Goal: Information Seeking & Learning: Learn about a topic

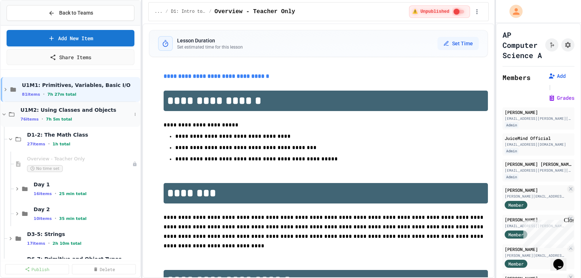
click at [3, 114] on icon at bounding box center [4, 114] width 3 height 2
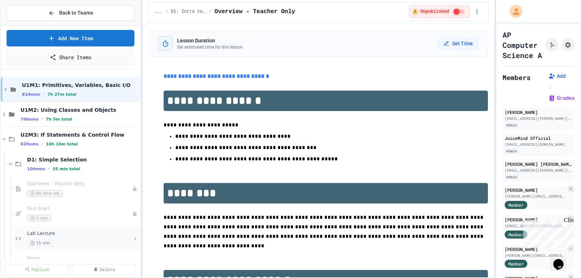
click at [40, 241] on span "15 min" at bounding box center [40, 242] width 26 height 7
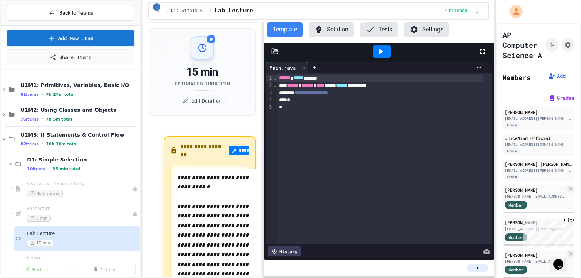
click at [264, 161] on div "**********" at bounding box center [379, 160] width 230 height 200
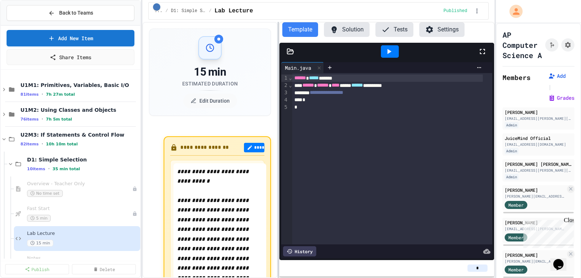
click at [277, 159] on div at bounding box center [277, 150] width 1 height 256
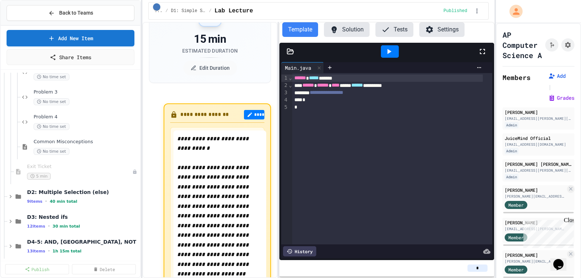
scroll to position [232, 0]
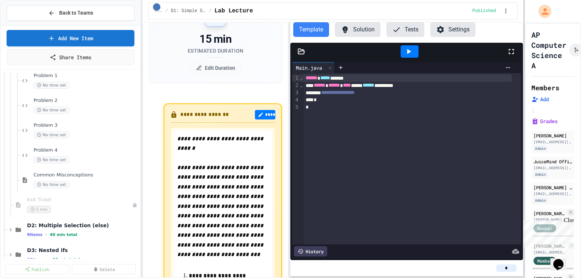
click at [523, 157] on div at bounding box center [523, 139] width 1 height 278
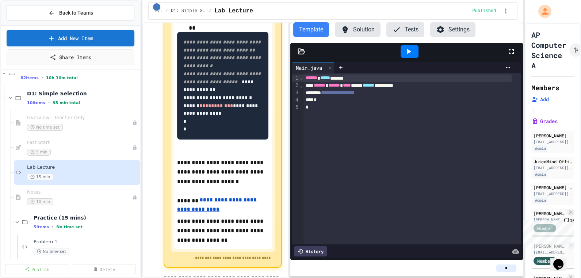
scroll to position [1095, 0]
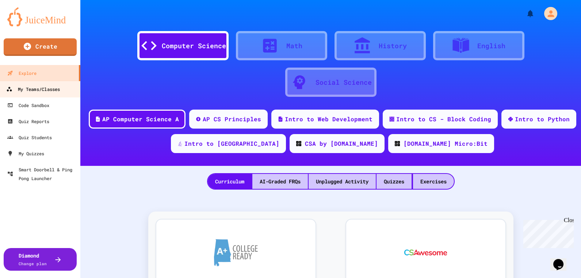
click at [39, 88] on div "My Teams/Classes" at bounding box center [33, 89] width 54 height 9
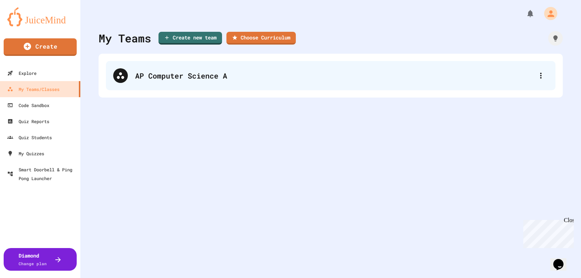
click at [168, 80] on div "AP Computer Science A" at bounding box center [334, 75] width 398 height 11
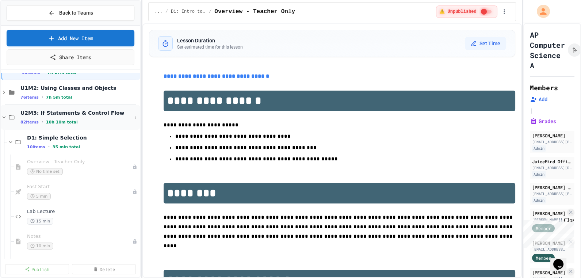
scroll to position [33, 0]
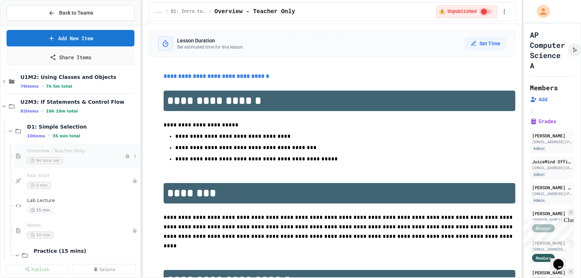
click at [52, 150] on span "Overview - Teacher Only" at bounding box center [76, 151] width 98 height 6
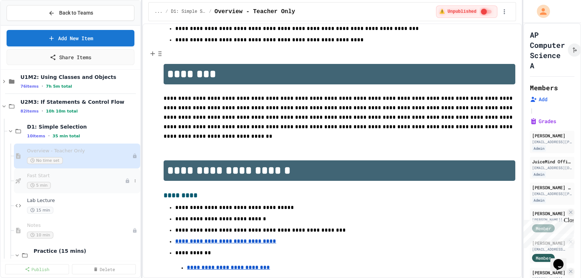
scroll to position [133, 0]
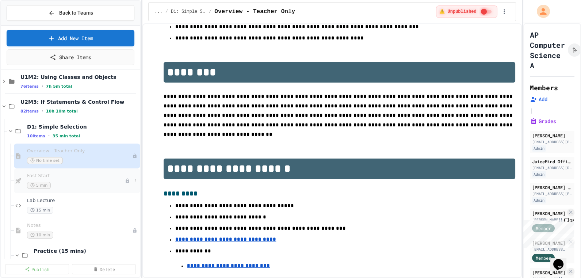
click at [42, 174] on span "Fast Start" at bounding box center [76, 176] width 98 height 6
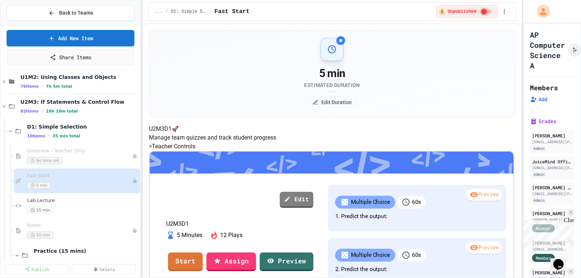
scroll to position [66, 0]
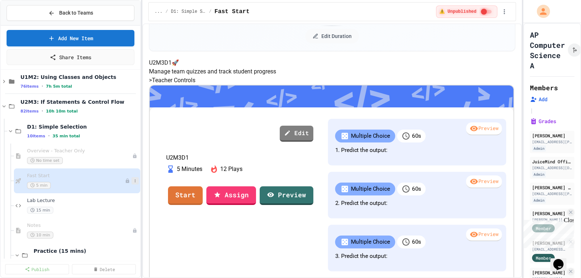
click at [133, 181] on icon at bounding box center [135, 181] width 4 height 4
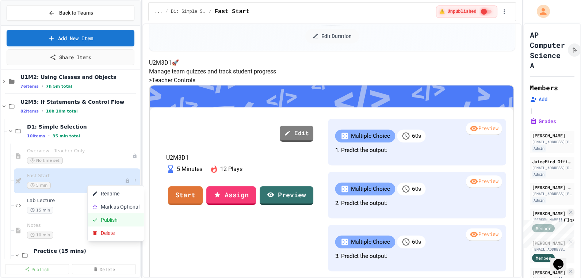
click at [112, 220] on button "Publish" at bounding box center [116, 219] width 56 height 13
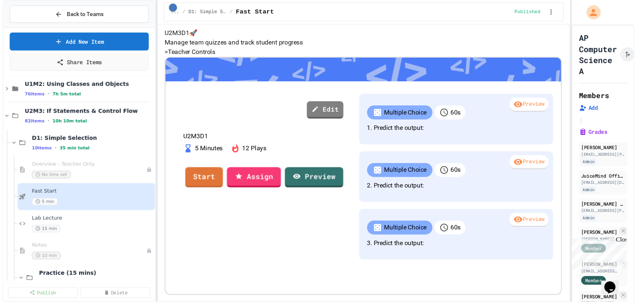
scroll to position [133, 0]
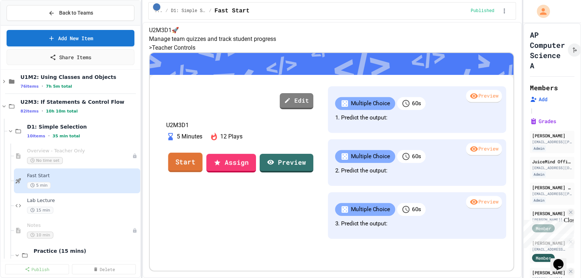
click at [203, 172] on link "Start" at bounding box center [185, 162] width 34 height 20
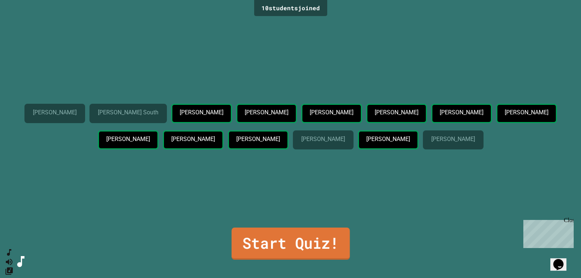
click at [299, 238] on link "Start Quiz!" at bounding box center [290, 243] width 118 height 32
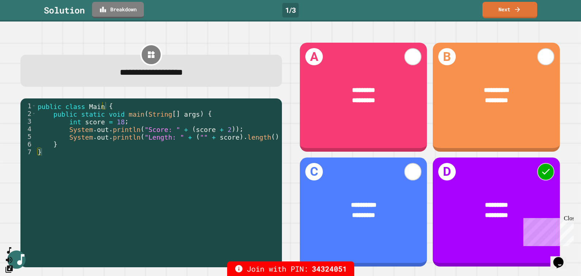
click at [116, 9] on link "Breakdown" at bounding box center [118, 10] width 52 height 16
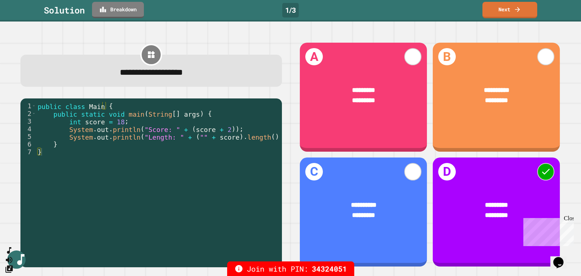
click at [504, 12] on link "Next" at bounding box center [509, 10] width 55 height 16
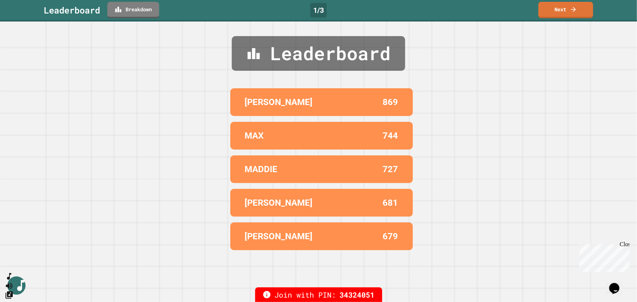
click at [567, 11] on link "Next" at bounding box center [565, 10] width 55 height 16
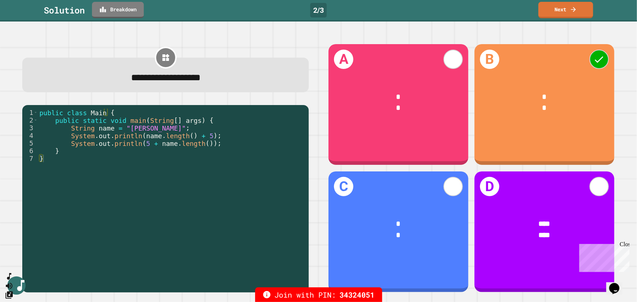
click at [562, 9] on link "Next" at bounding box center [565, 10] width 55 height 16
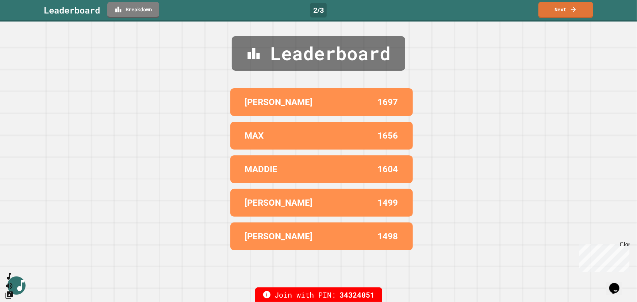
click at [569, 8] on link "Next" at bounding box center [565, 10] width 55 height 16
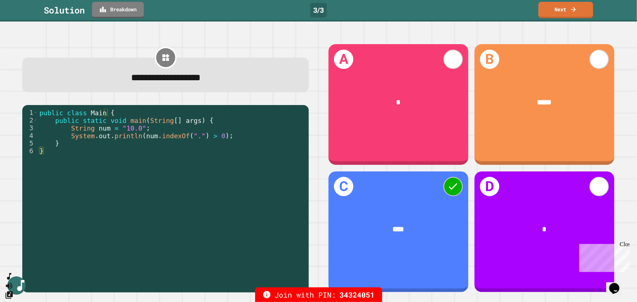
click at [566, 8] on link "Next" at bounding box center [565, 10] width 55 height 16
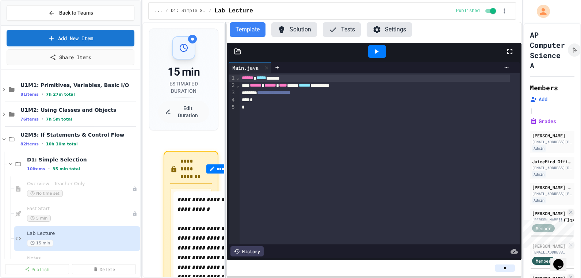
click at [225, 146] on div at bounding box center [225, 150] width 1 height 256
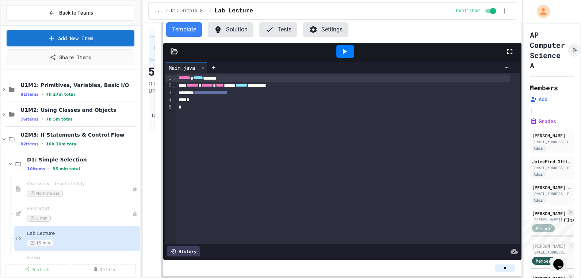
click at [161, 137] on div at bounding box center [161, 150] width 1 height 256
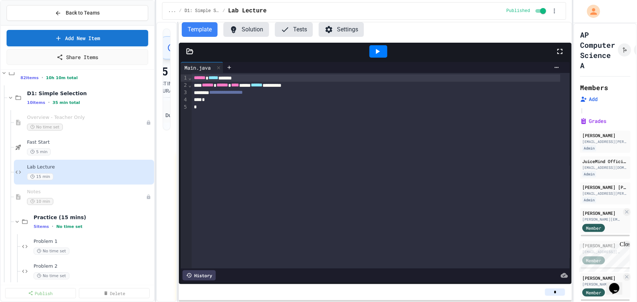
scroll to position [99, 0]
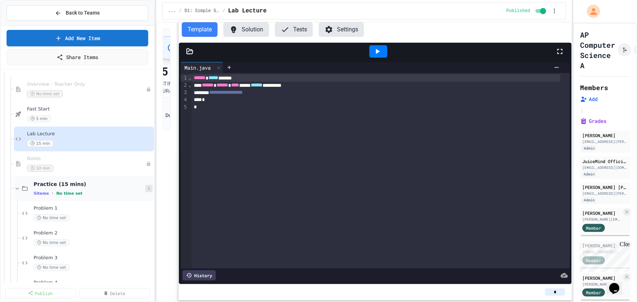
click at [147, 190] on icon at bounding box center [149, 189] width 4 height 4
click at [104, 172] on div at bounding box center [318, 151] width 637 height 302
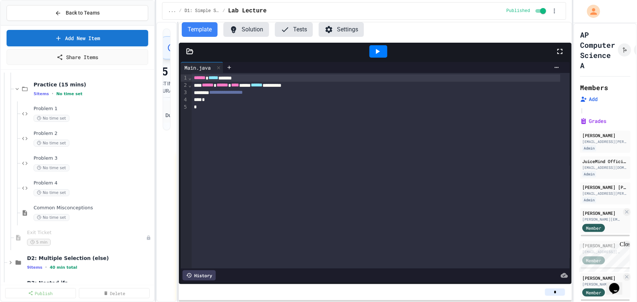
scroll to position [232, 0]
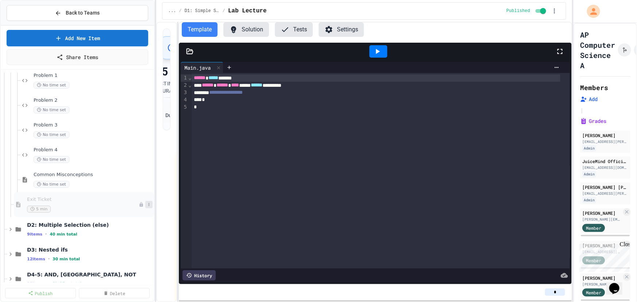
click at [147, 204] on icon at bounding box center [149, 205] width 4 height 4
click at [120, 250] on button "Publish" at bounding box center [129, 244] width 56 height 13
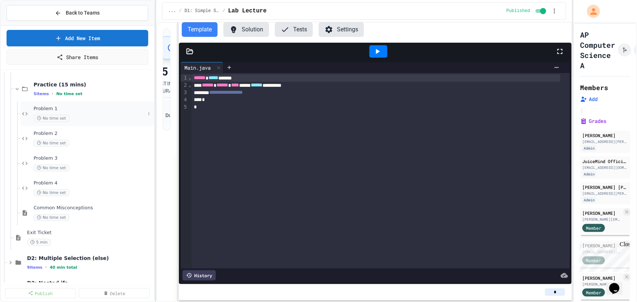
click at [40, 108] on span "Problem 1" at bounding box center [90, 109] width 112 height 6
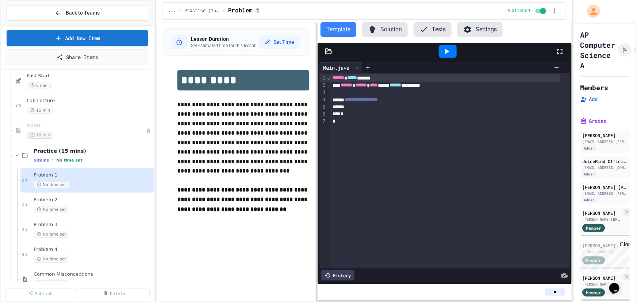
click at [317, 168] on div at bounding box center [316, 162] width 1 height 280
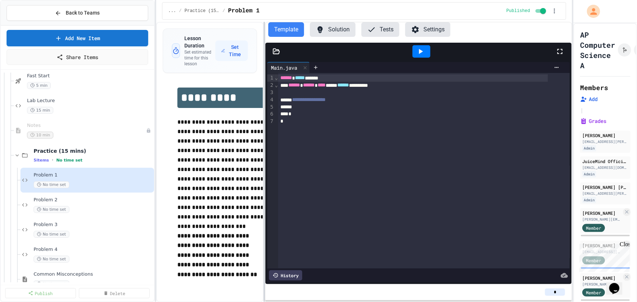
click at [264, 127] on div at bounding box center [264, 162] width 1 height 280
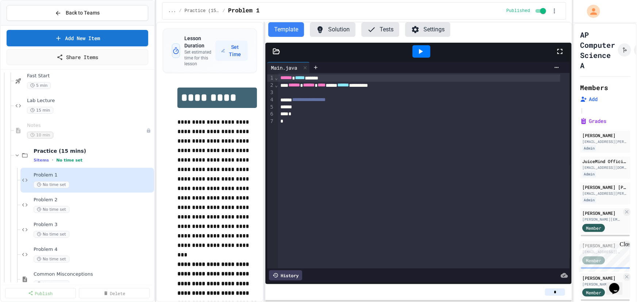
click at [335, 32] on button "Solution" at bounding box center [333, 29] width 46 height 15
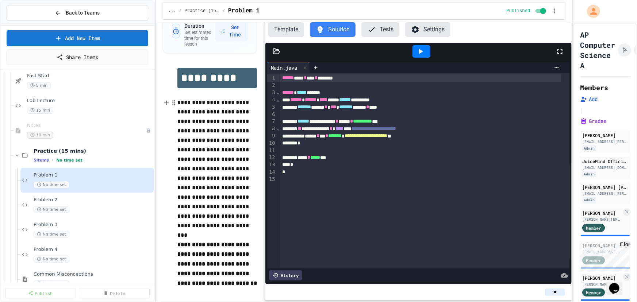
scroll to position [32, 0]
click at [50, 251] on span "Problem 4" at bounding box center [90, 250] width 112 height 6
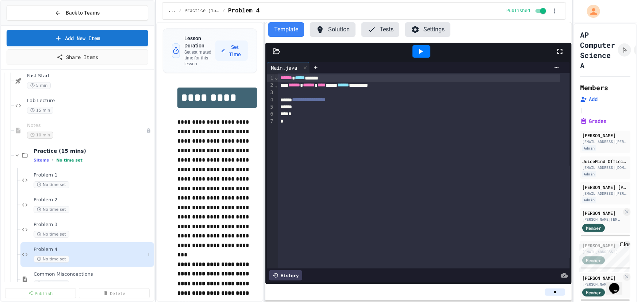
click at [50, 259] on span "No time set" at bounding box center [52, 259] width 36 height 7
click at [146, 254] on button at bounding box center [148, 254] width 7 height 7
click at [47, 256] on div at bounding box center [318, 151] width 637 height 302
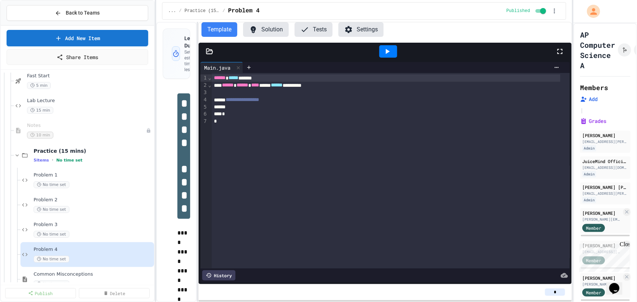
click at [196, 168] on div "**********" at bounding box center [364, 162] width 416 height 280
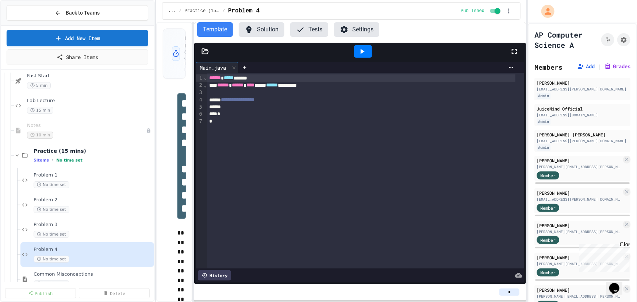
click at [529, 151] on div "**********" at bounding box center [318, 151] width 637 height 302
click at [266, 30] on button "Solution" at bounding box center [262, 29] width 46 height 15
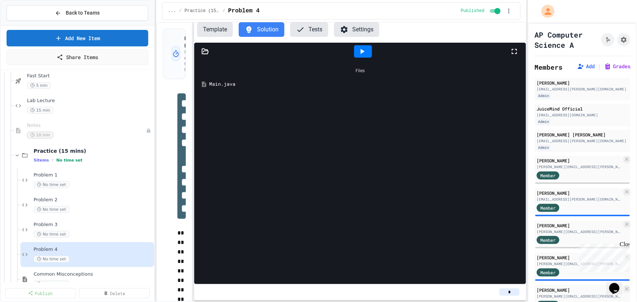
click at [217, 85] on div "Main.java" at bounding box center [365, 84] width 312 height 7
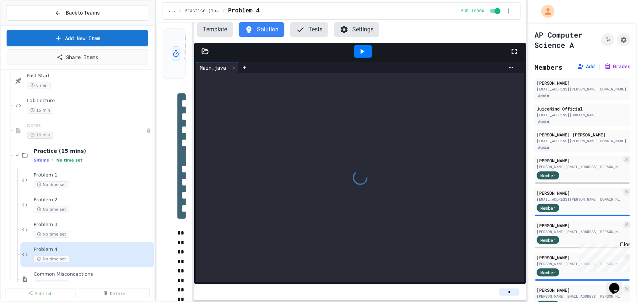
click at [217, 85] on div at bounding box center [360, 178] width 328 height 210
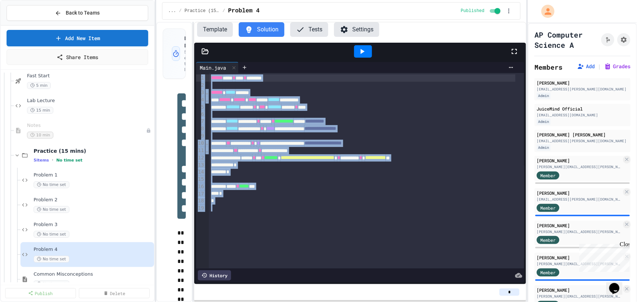
click at [338, 177] on div at bounding box center [366, 179] width 315 height 7
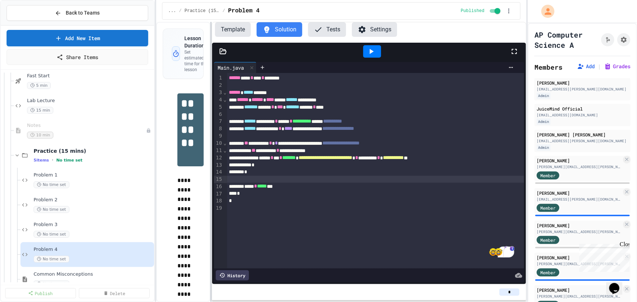
click at [211, 177] on div at bounding box center [210, 162] width 1 height 280
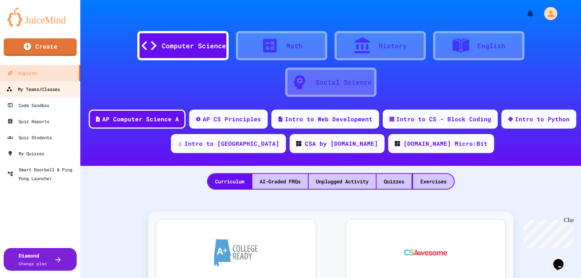
click at [30, 87] on div "My Teams/Classes" at bounding box center [33, 89] width 54 height 9
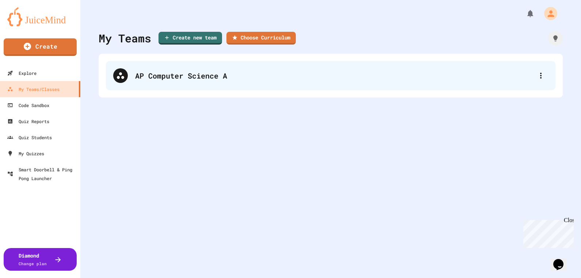
click at [190, 78] on div "AP Computer Science A" at bounding box center [334, 75] width 398 height 11
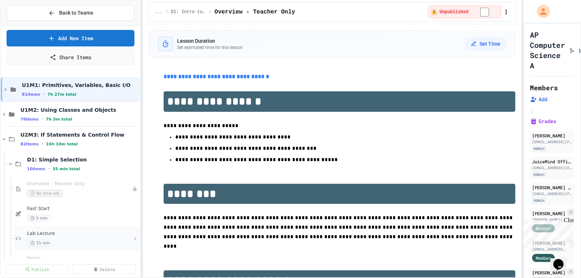
click at [42, 233] on span "Lab Lecture" at bounding box center [79, 233] width 104 height 6
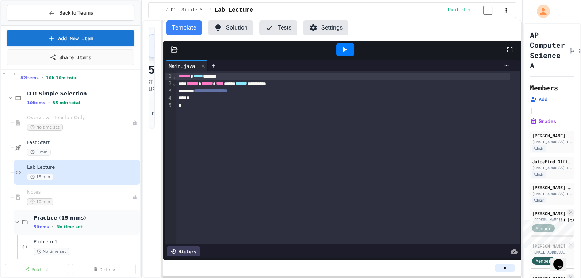
scroll to position [33, 0]
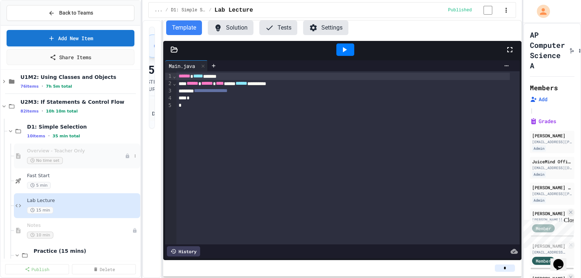
click at [66, 150] on span "Overview - Teacher Only" at bounding box center [76, 151] width 98 height 6
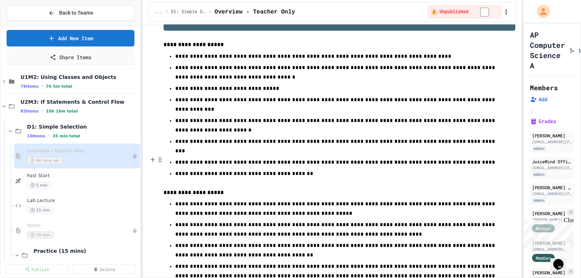
scroll to position [579, 0]
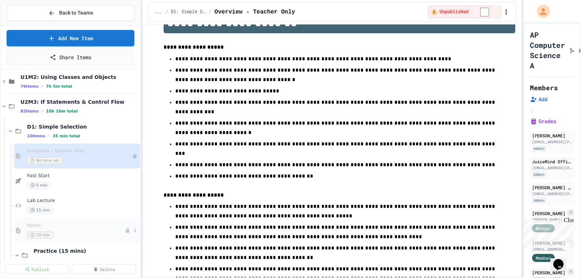
click at [40, 226] on span "Notes" at bounding box center [76, 225] width 98 height 6
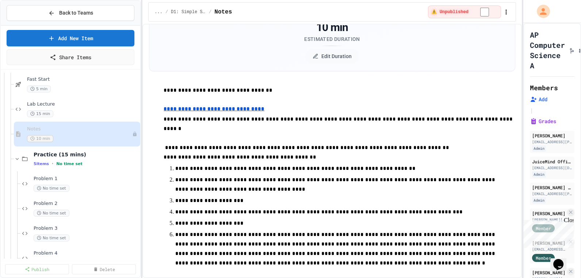
scroll to position [133, 0]
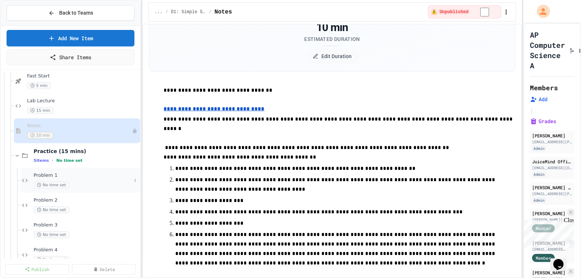
click at [51, 175] on span "Problem 1" at bounding box center [83, 175] width 98 height 6
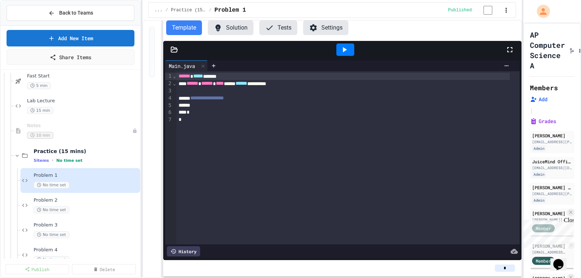
click at [235, 27] on button "Solution" at bounding box center [231, 27] width 46 height 15
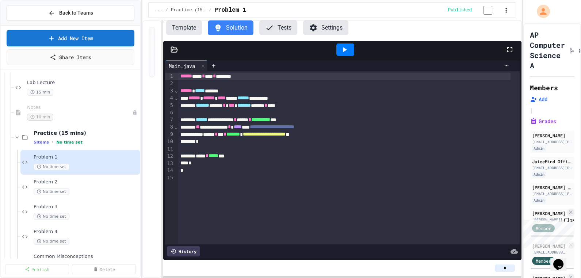
scroll to position [166, 0]
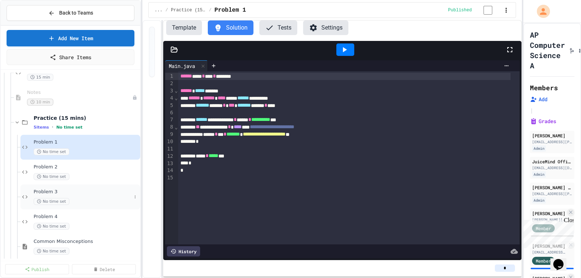
click at [50, 193] on span "Problem 3" at bounding box center [83, 192] width 98 height 6
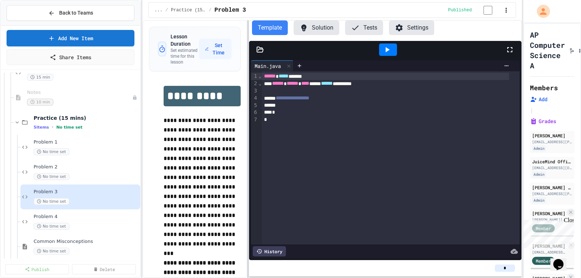
click at [248, 141] on div at bounding box center [247, 149] width 1 height 258
click at [314, 29] on button "Solution" at bounding box center [317, 27] width 46 height 15
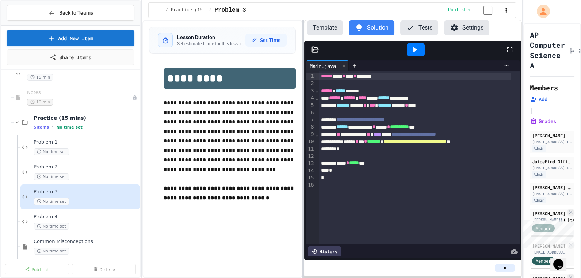
click at [303, 171] on div at bounding box center [302, 149] width 1 height 258
click at [52, 143] on span "Problem 1" at bounding box center [83, 142] width 98 height 6
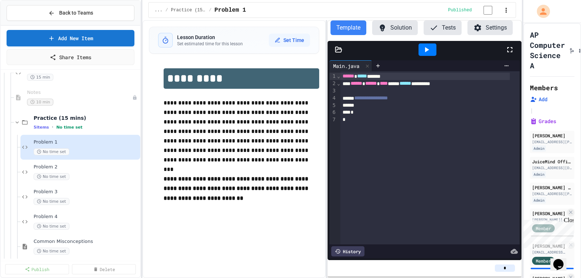
click at [325, 189] on div "**********" at bounding box center [331, 149] width 379 height 258
click at [43, 168] on span "Problem 2" at bounding box center [83, 167] width 98 height 6
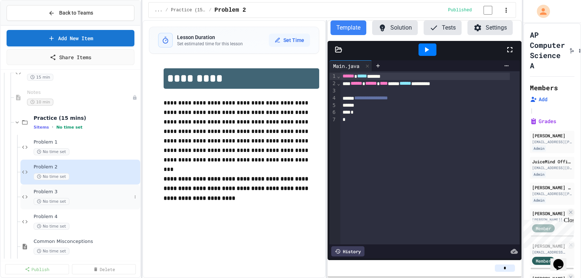
click at [55, 192] on span "Problem 3" at bounding box center [83, 192] width 98 height 6
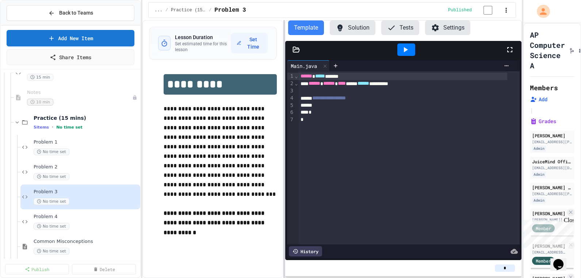
click at [284, 155] on div at bounding box center [283, 149] width 1 height 258
click at [360, 32] on button "Solution" at bounding box center [353, 27] width 46 height 15
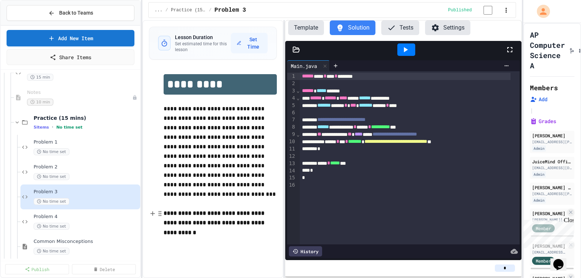
scroll to position [24, 0]
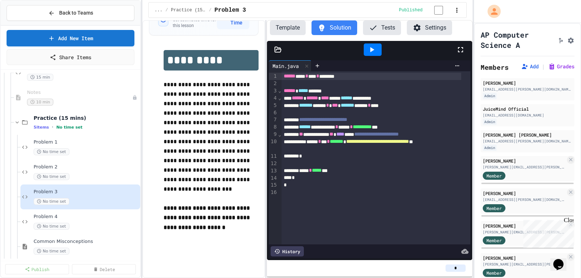
click at [472, 154] on div "**********" at bounding box center [290, 139] width 581 height 278
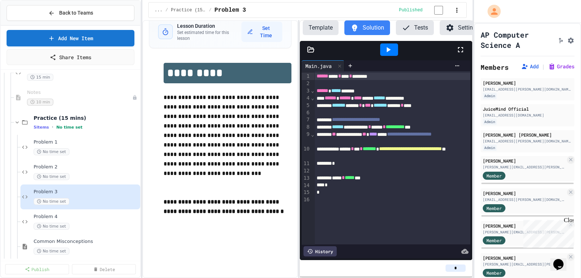
scroll to position [0, 0]
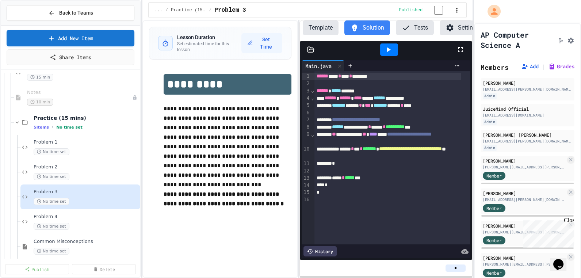
click at [298, 191] on div "**********" at bounding box center [307, 149] width 330 height 258
click at [40, 91] on span "Notes" at bounding box center [76, 92] width 98 height 6
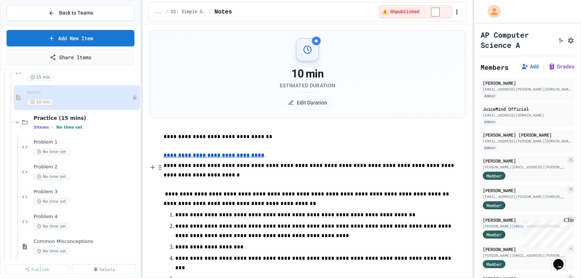
scroll to position [66, 0]
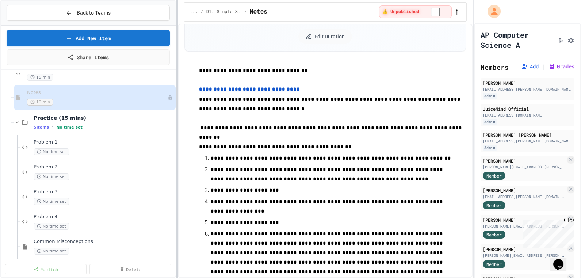
click at [177, 214] on div at bounding box center [176, 139] width 1 height 278
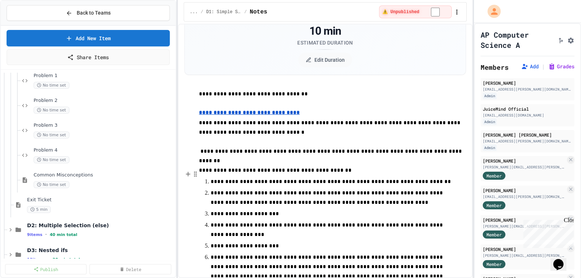
scroll to position [76, 0]
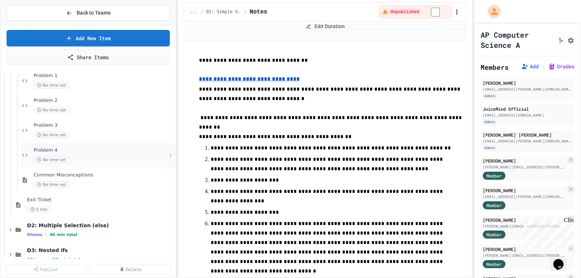
click at [45, 147] on span "Problem 4" at bounding box center [100, 150] width 133 height 6
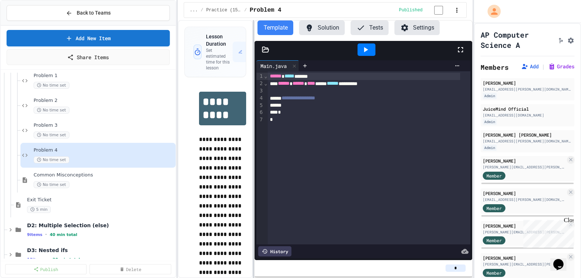
click at [254, 166] on div "**********" at bounding box center [325, 149] width 295 height 258
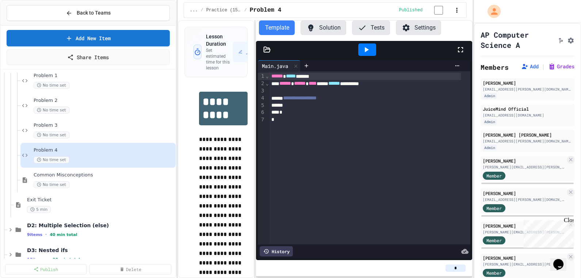
click at [330, 34] on button "Solution" at bounding box center [323, 27] width 46 height 15
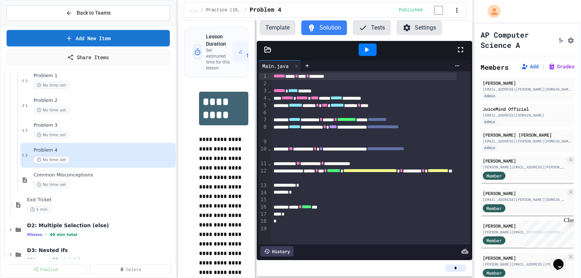
click at [256, 152] on div at bounding box center [255, 149] width 1 height 258
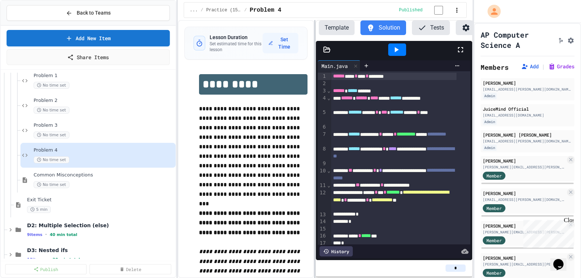
click at [314, 179] on div at bounding box center [314, 149] width 1 height 258
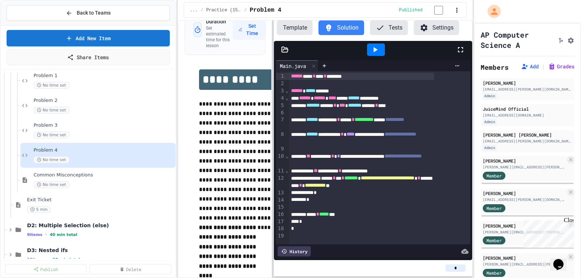
scroll to position [28, 0]
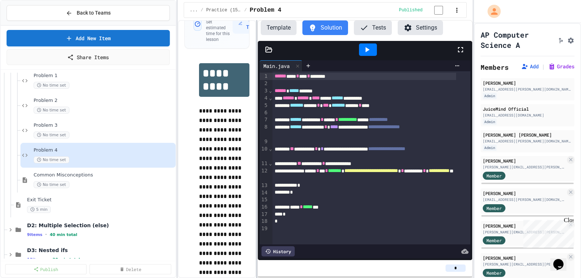
click at [256, 212] on div at bounding box center [256, 149] width 1 height 258
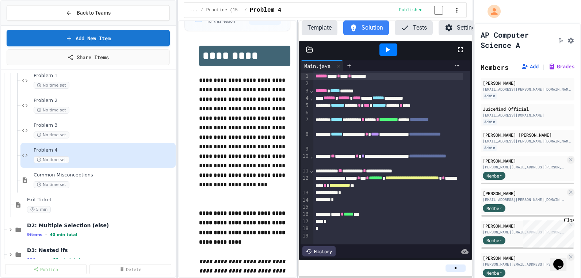
scroll to position [22, 0]
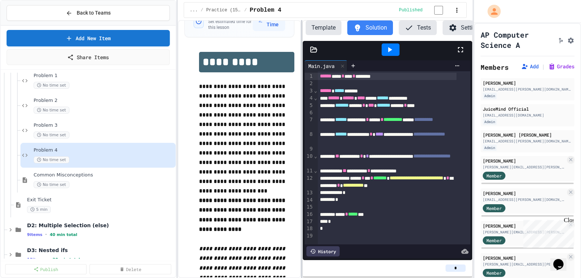
click at [302, 185] on div at bounding box center [301, 149] width 1 height 258
